Goal: Task Accomplishment & Management: Manage account settings

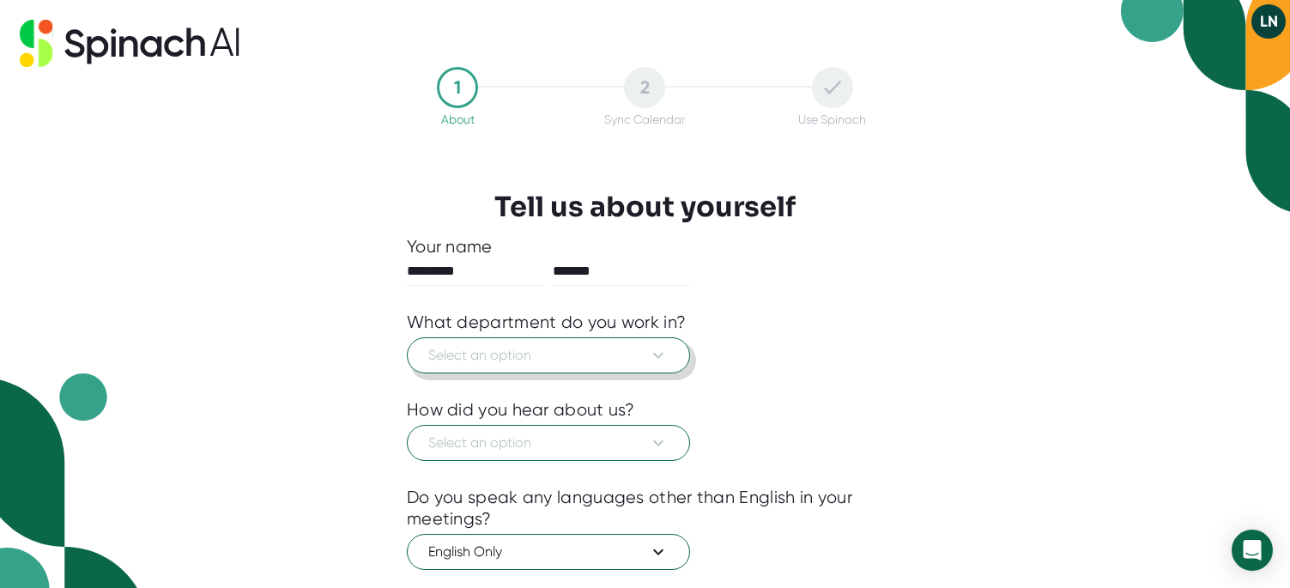
click at [602, 359] on span "Select an option" at bounding box center [548, 355] width 240 height 21
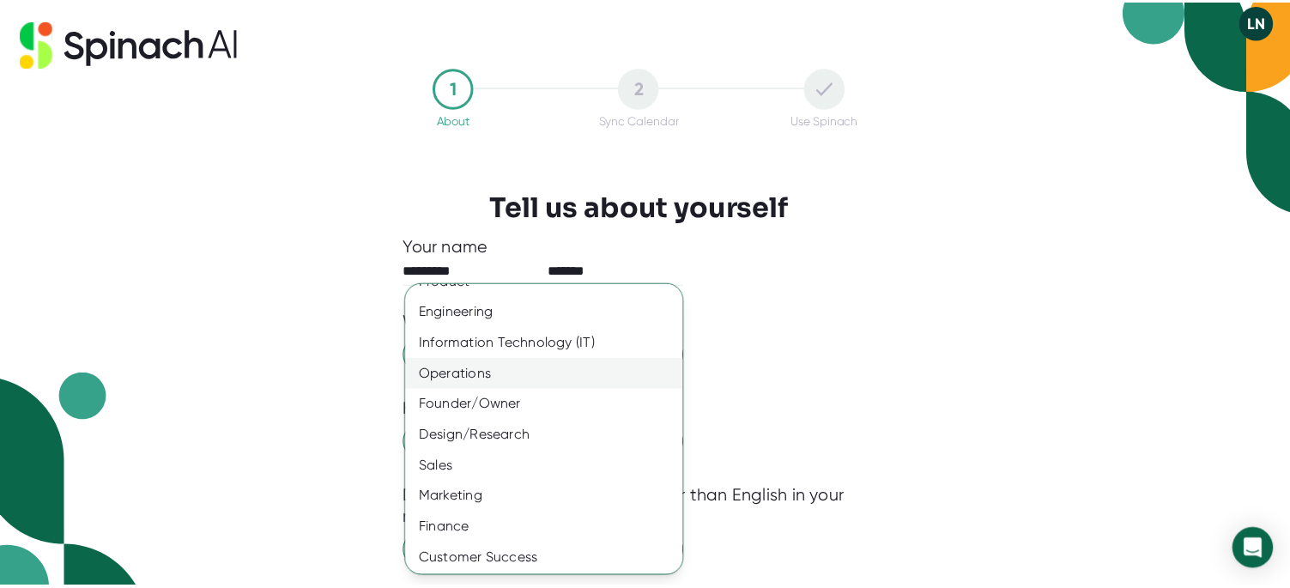
scroll to position [22, 0]
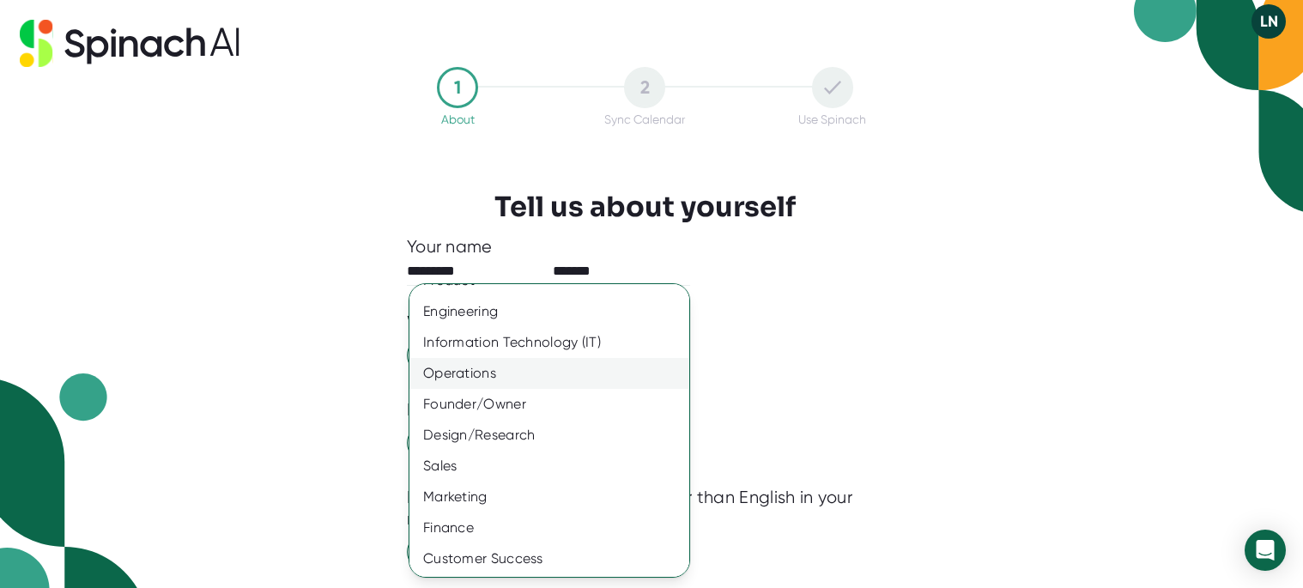
click at [557, 379] on div "Operations" at bounding box center [556, 373] width 293 height 31
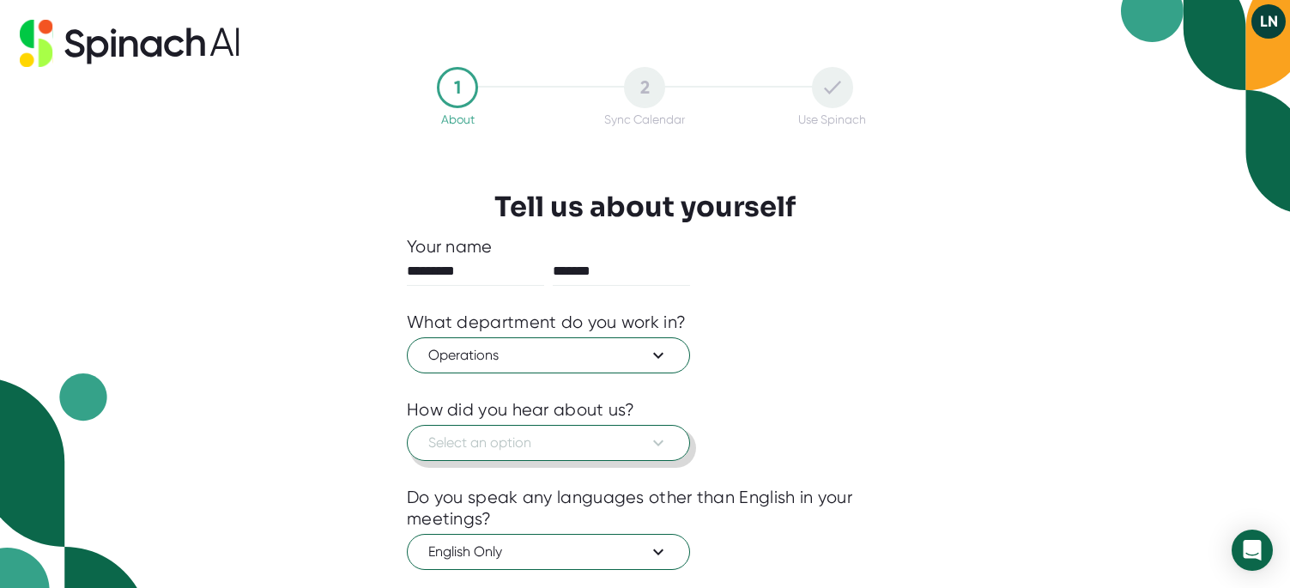
click at [618, 440] on span "Select an option" at bounding box center [548, 443] width 240 height 21
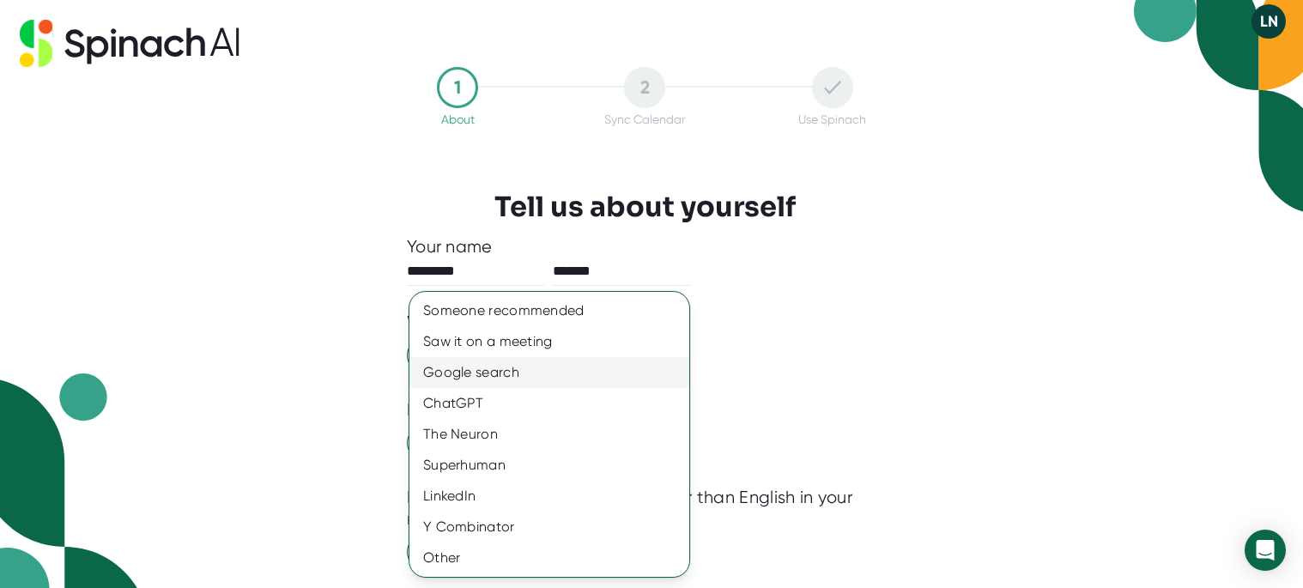
click at [529, 375] on div "Google search" at bounding box center [550, 372] width 280 height 31
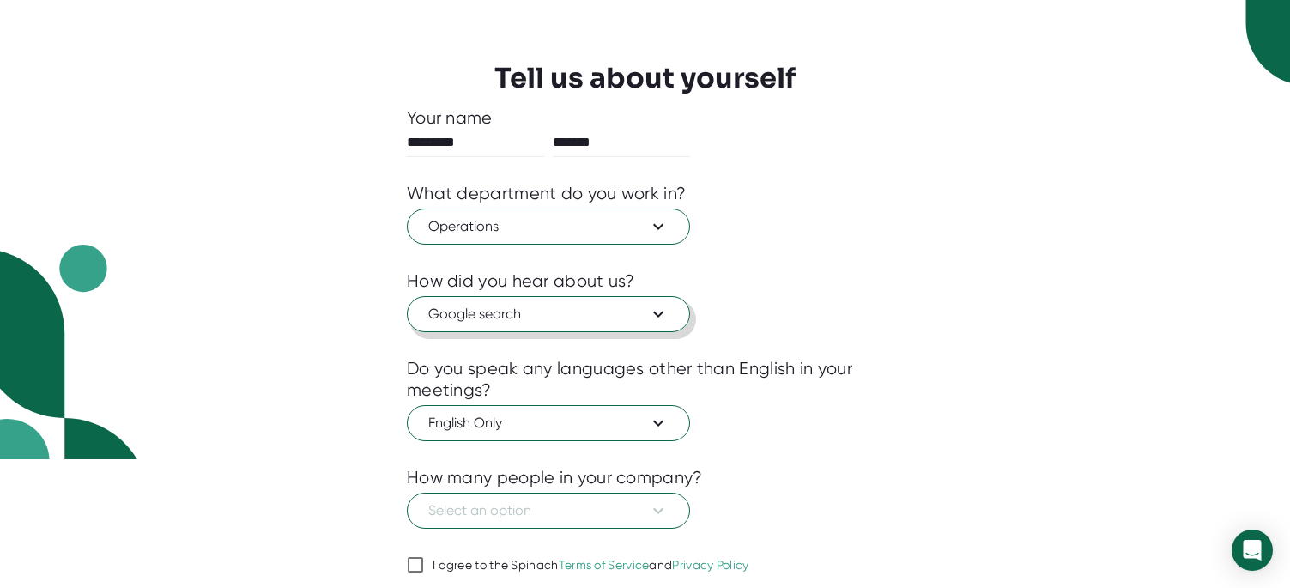
scroll to position [142, 0]
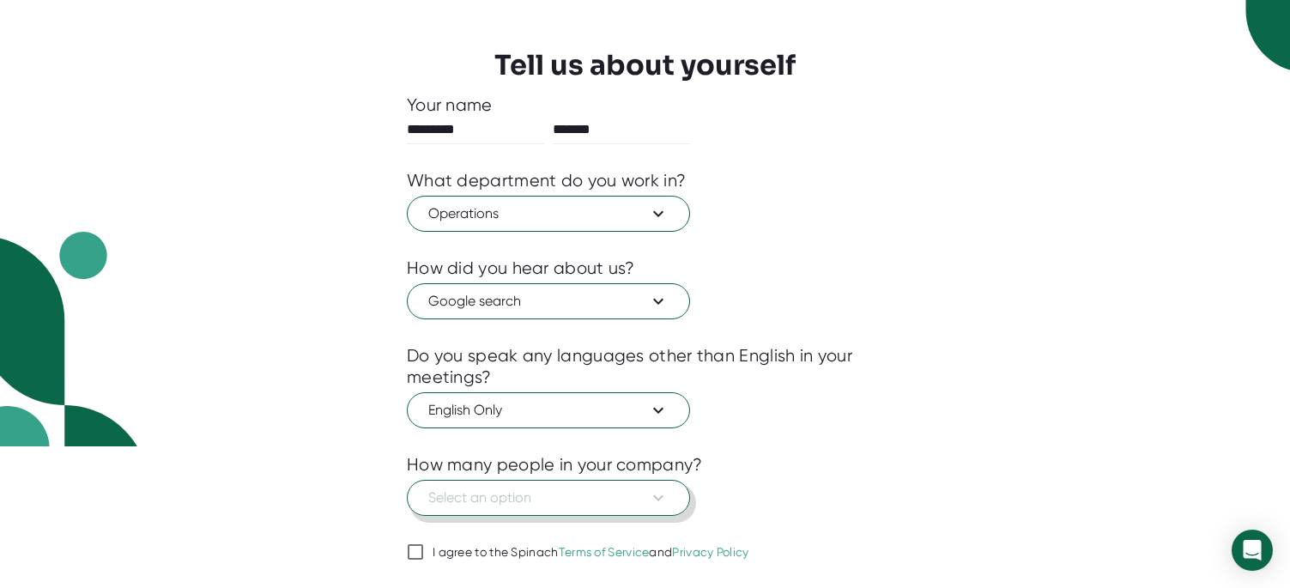
click at [604, 501] on span "Select an option" at bounding box center [548, 498] width 240 height 21
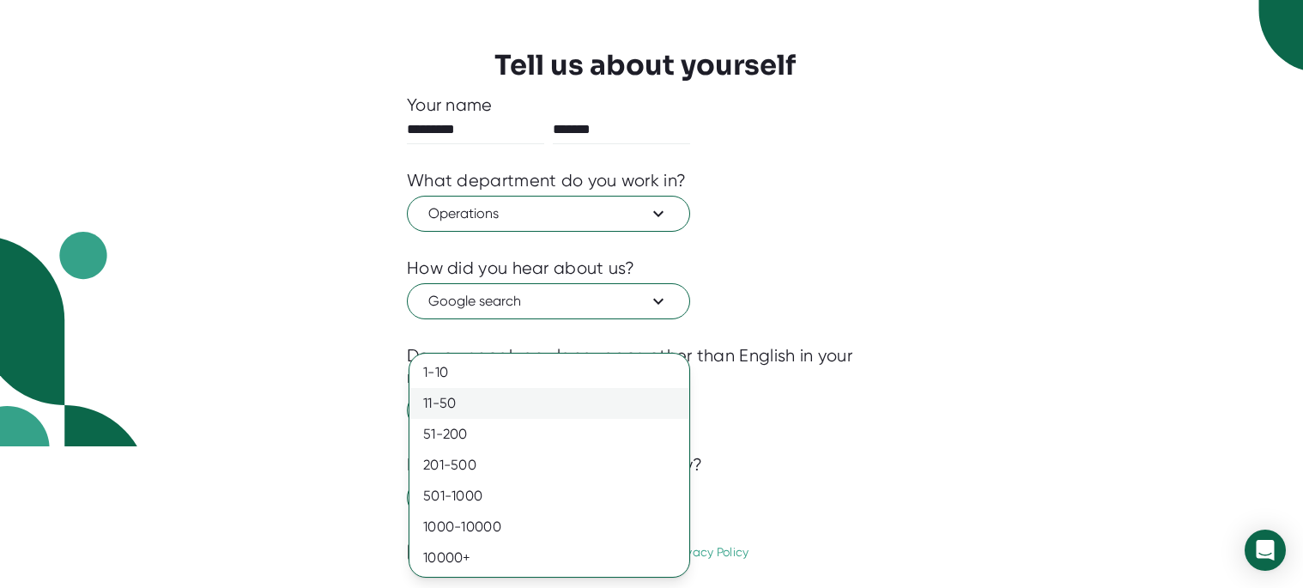
click at [479, 401] on div "11-50" at bounding box center [550, 403] width 280 height 31
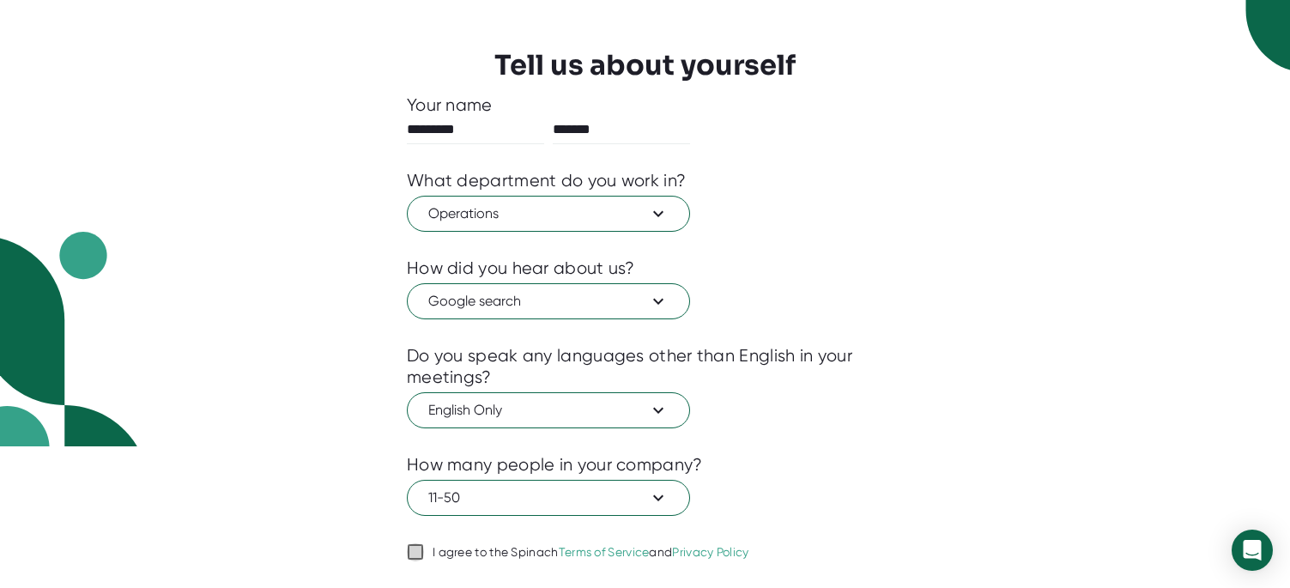
click at [423, 551] on input "I agree to the Spinach Terms of Service and Privacy Policy" at bounding box center [415, 552] width 17 height 21
checkbox input "true"
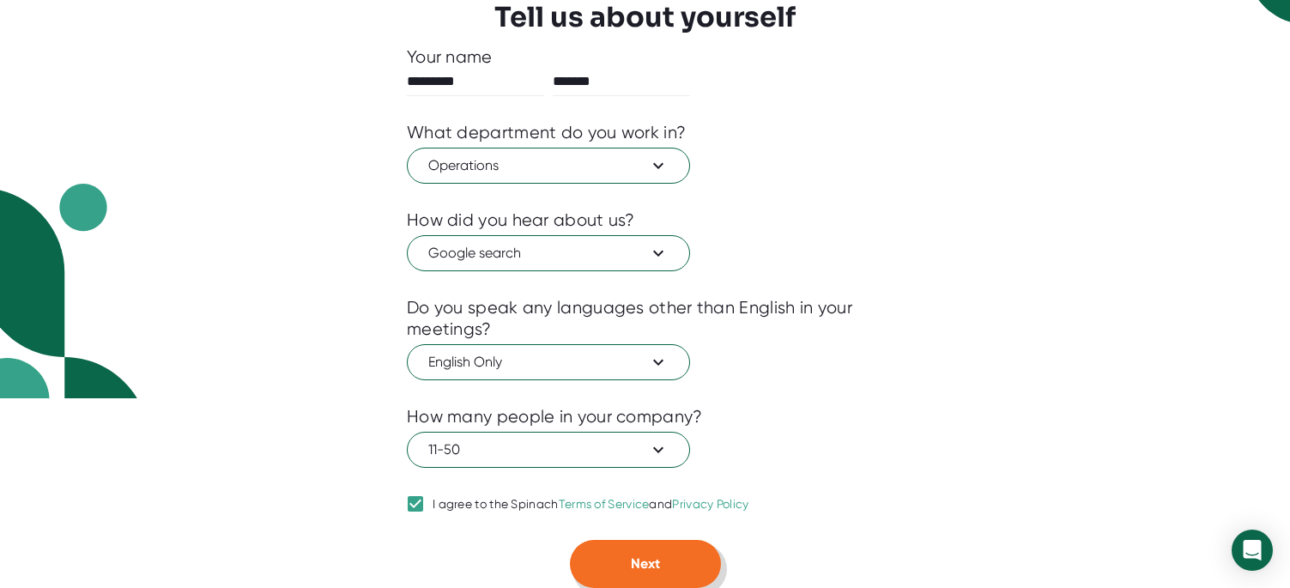
click at [670, 570] on button "Next" at bounding box center [645, 564] width 151 height 48
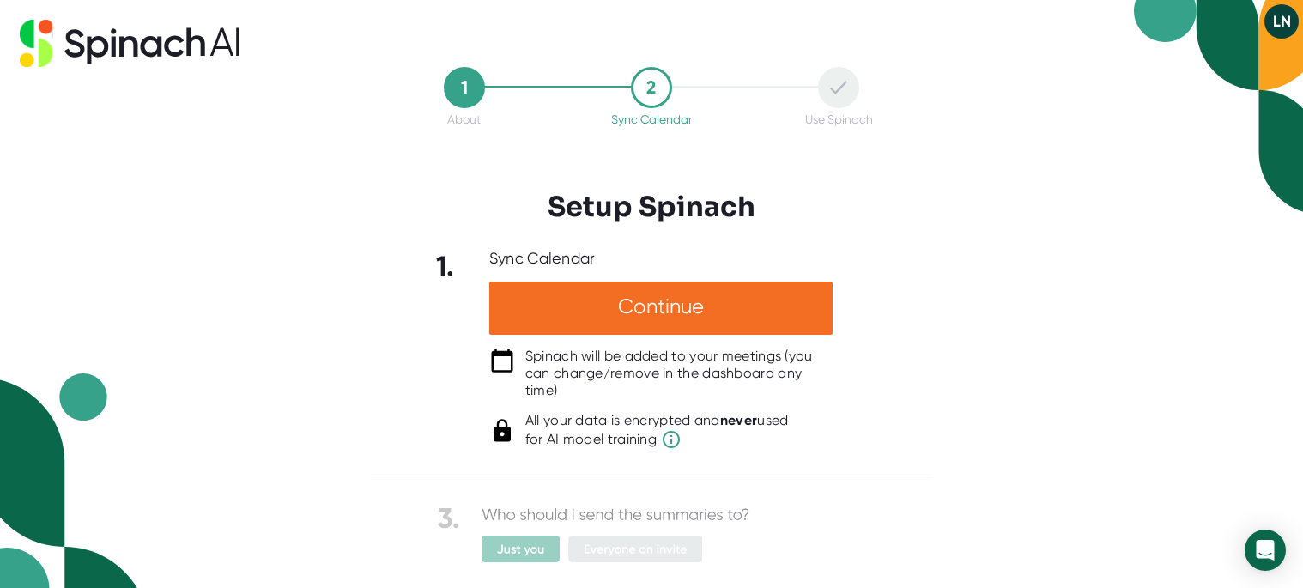
scroll to position [283, 0]
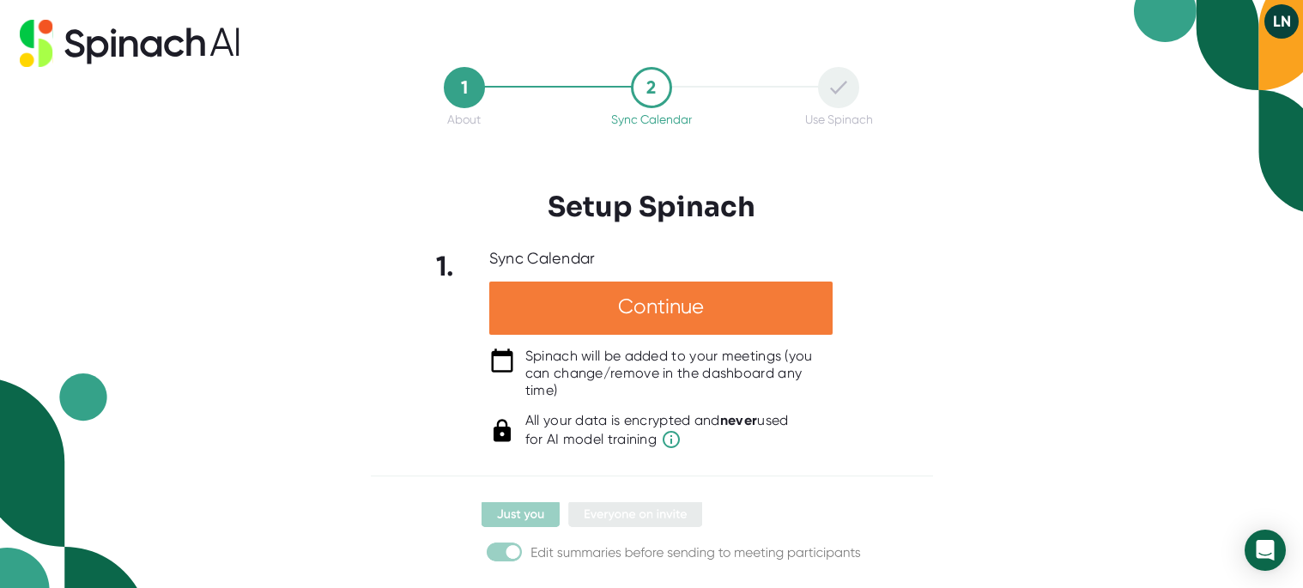
click at [693, 318] on div "Continue" at bounding box center [660, 308] width 343 height 53
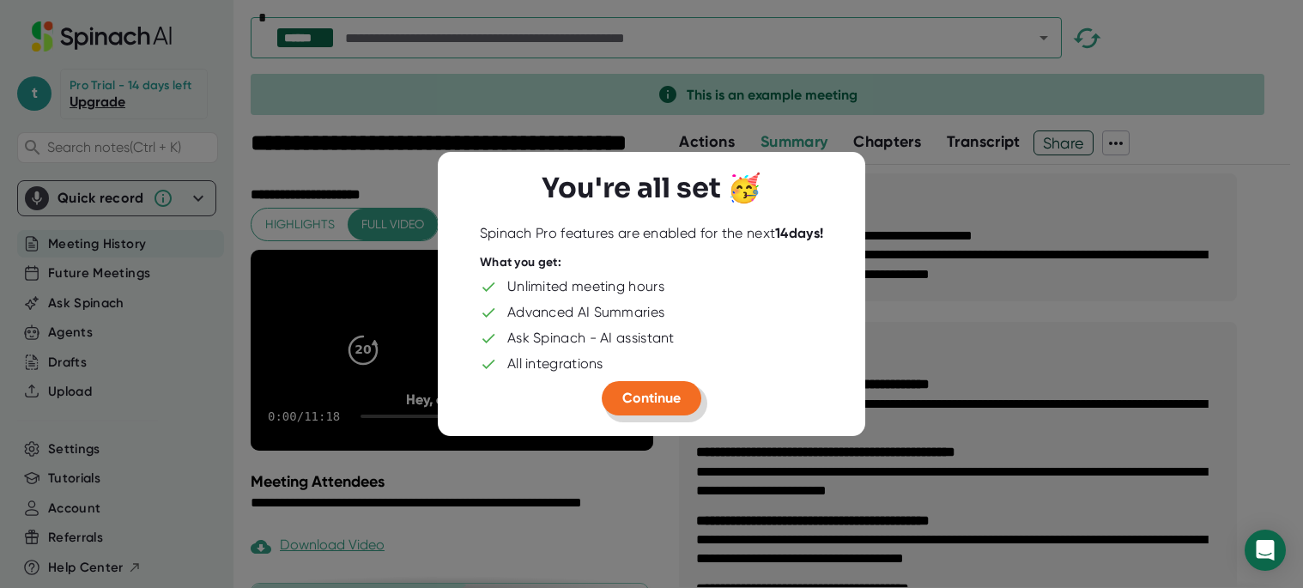
click at [679, 399] on span "Continue" at bounding box center [651, 398] width 58 height 16
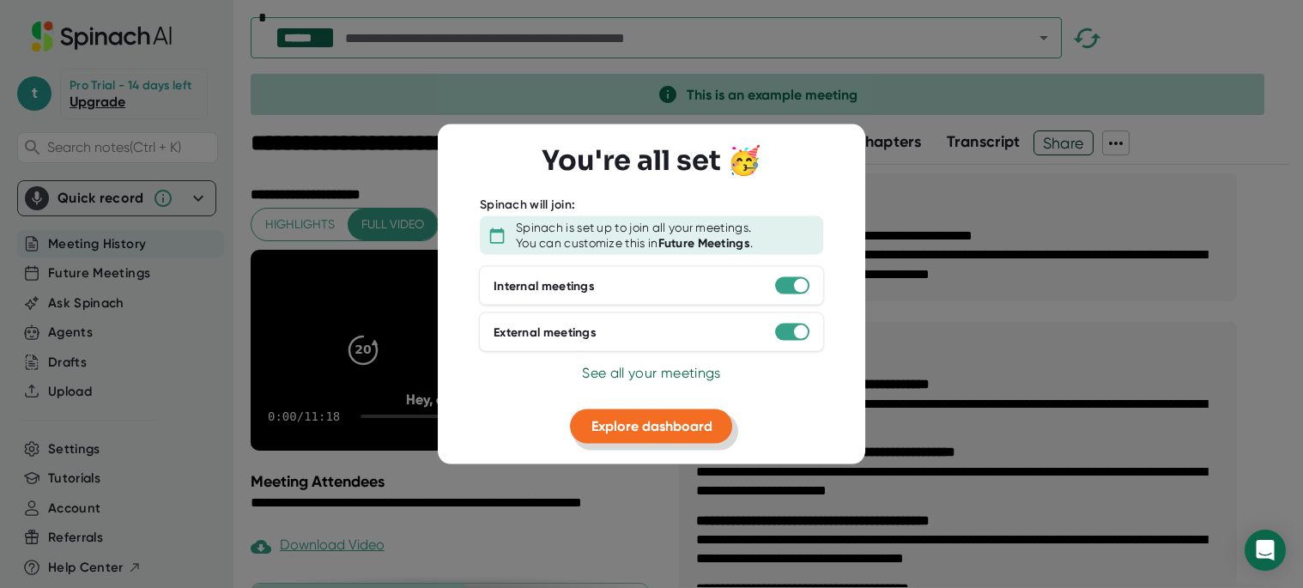
click at [612, 424] on span "Explore dashboard" at bounding box center [652, 426] width 121 height 16
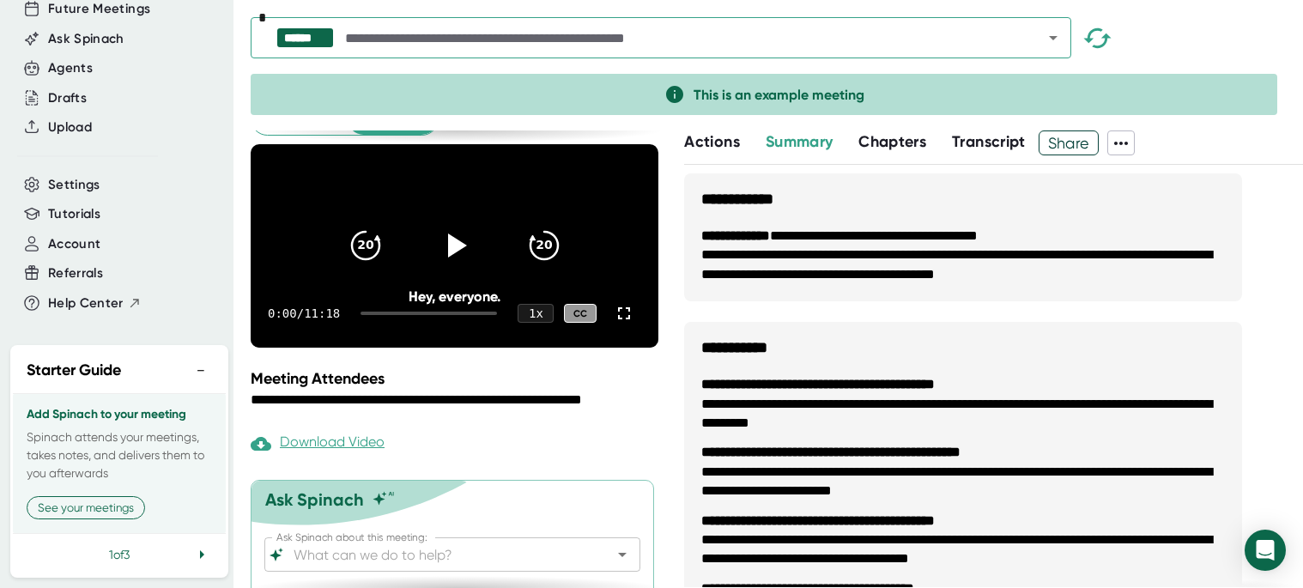
scroll to position [172, 0]
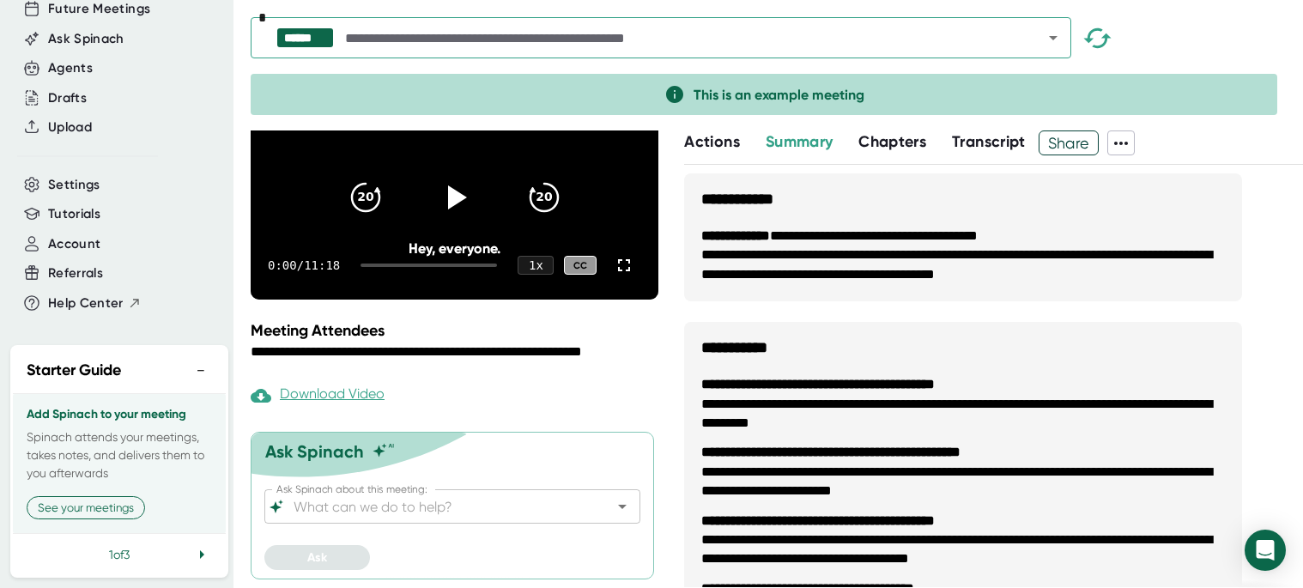
click at [1204, 41] on div "****** *" at bounding box center [777, 42] width 1053 height 50
